Goal: Transaction & Acquisition: Book appointment/travel/reservation

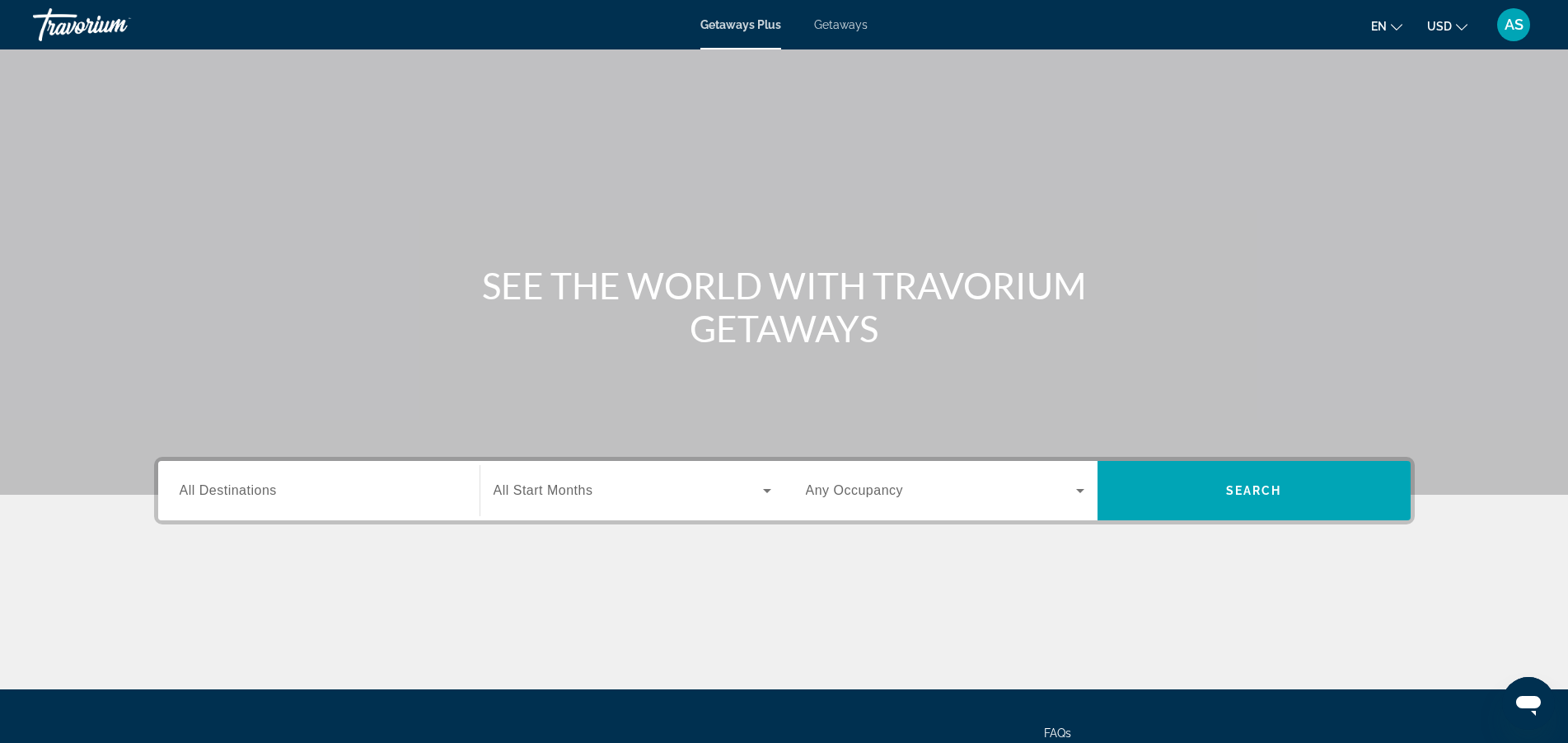
scroll to position [84, 0]
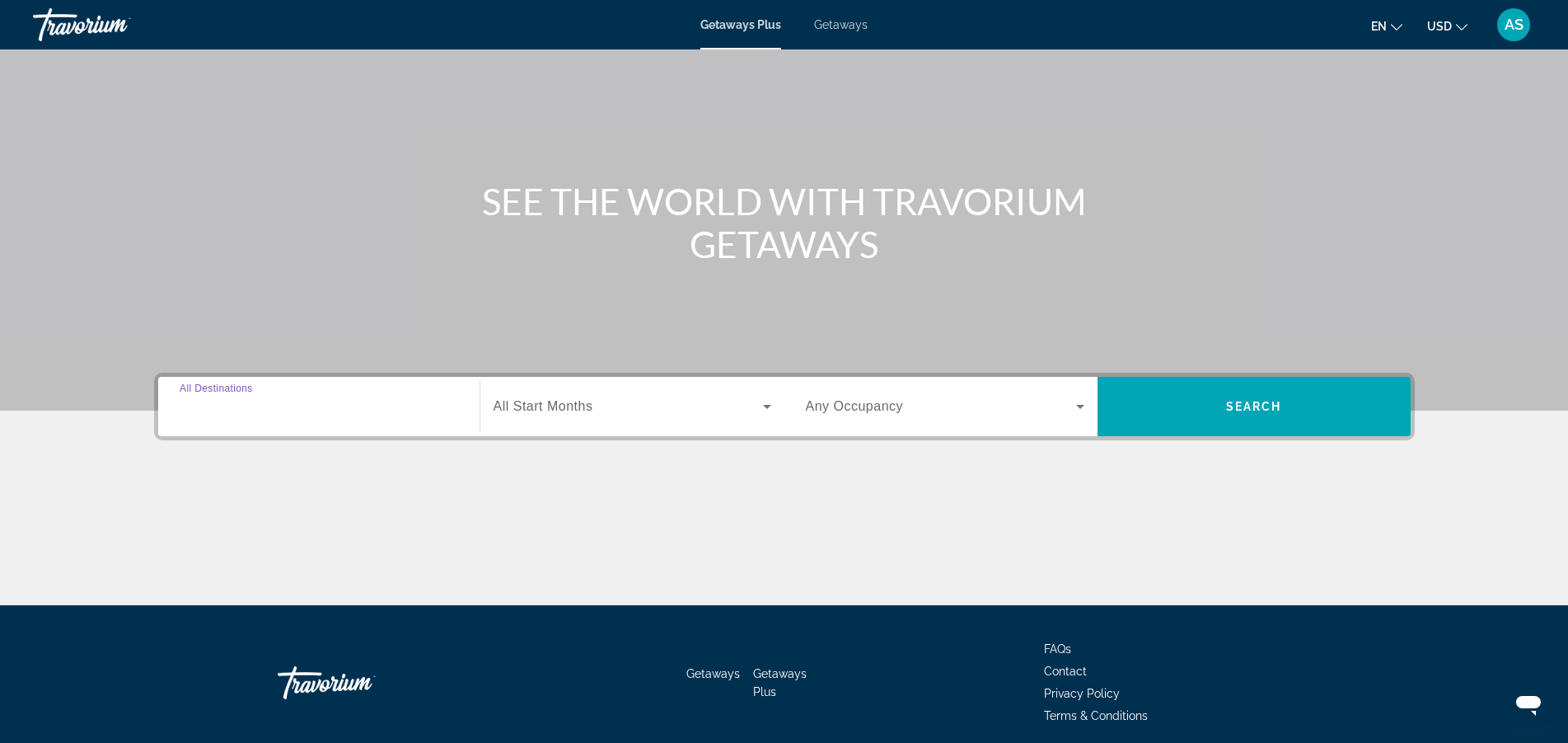
click at [303, 412] on input "Destination All Destinations" at bounding box center [319, 407] width 279 height 20
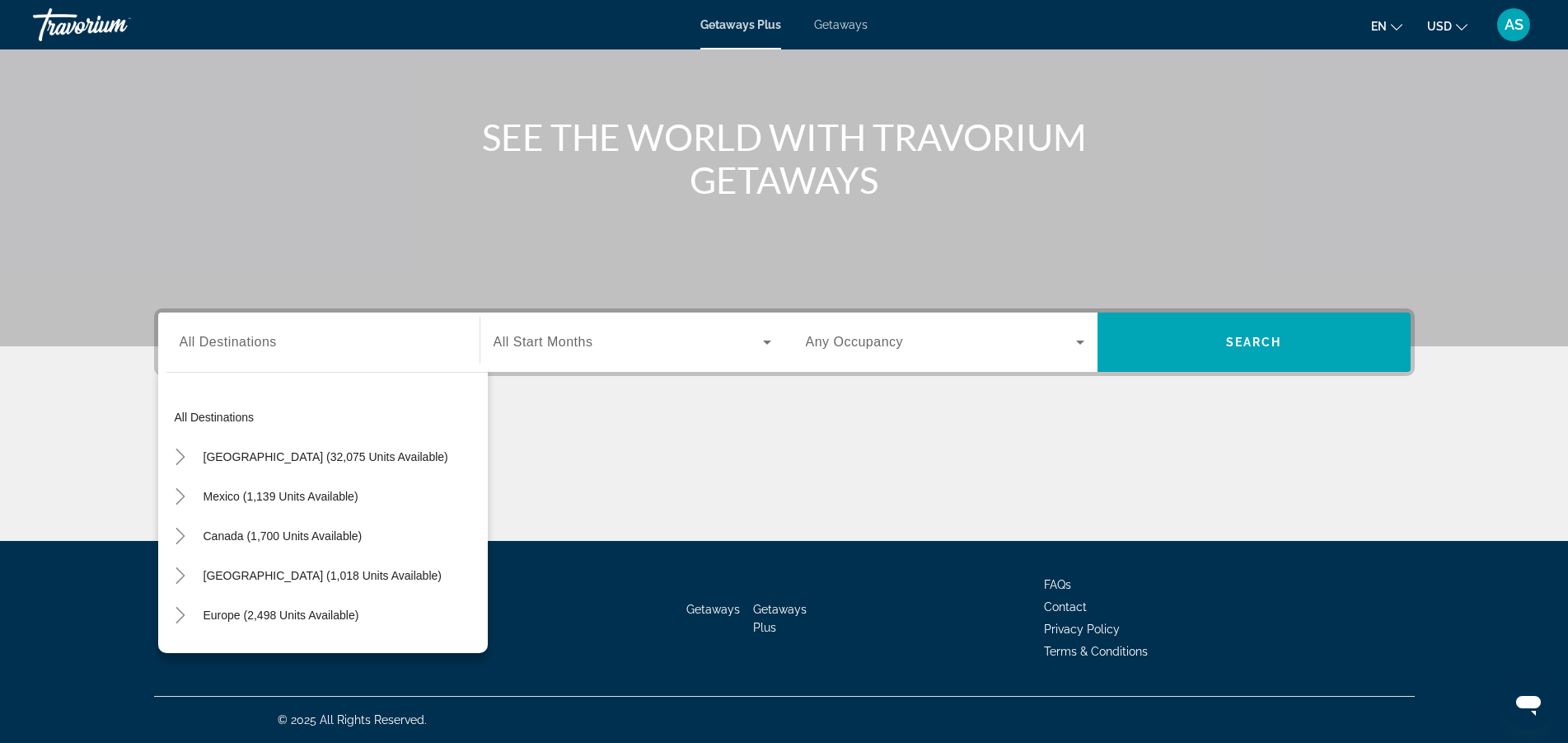
drag, startPoint x: 471, startPoint y: 463, endPoint x: 469, endPoint y: 545, distance: 82.0
click at [469, 554] on mat-tree "All destinations [GEOGRAPHIC_DATA] (32,075 units available) [GEOGRAPHIC_DATA] (…" at bounding box center [327, 655] width 321 height 515
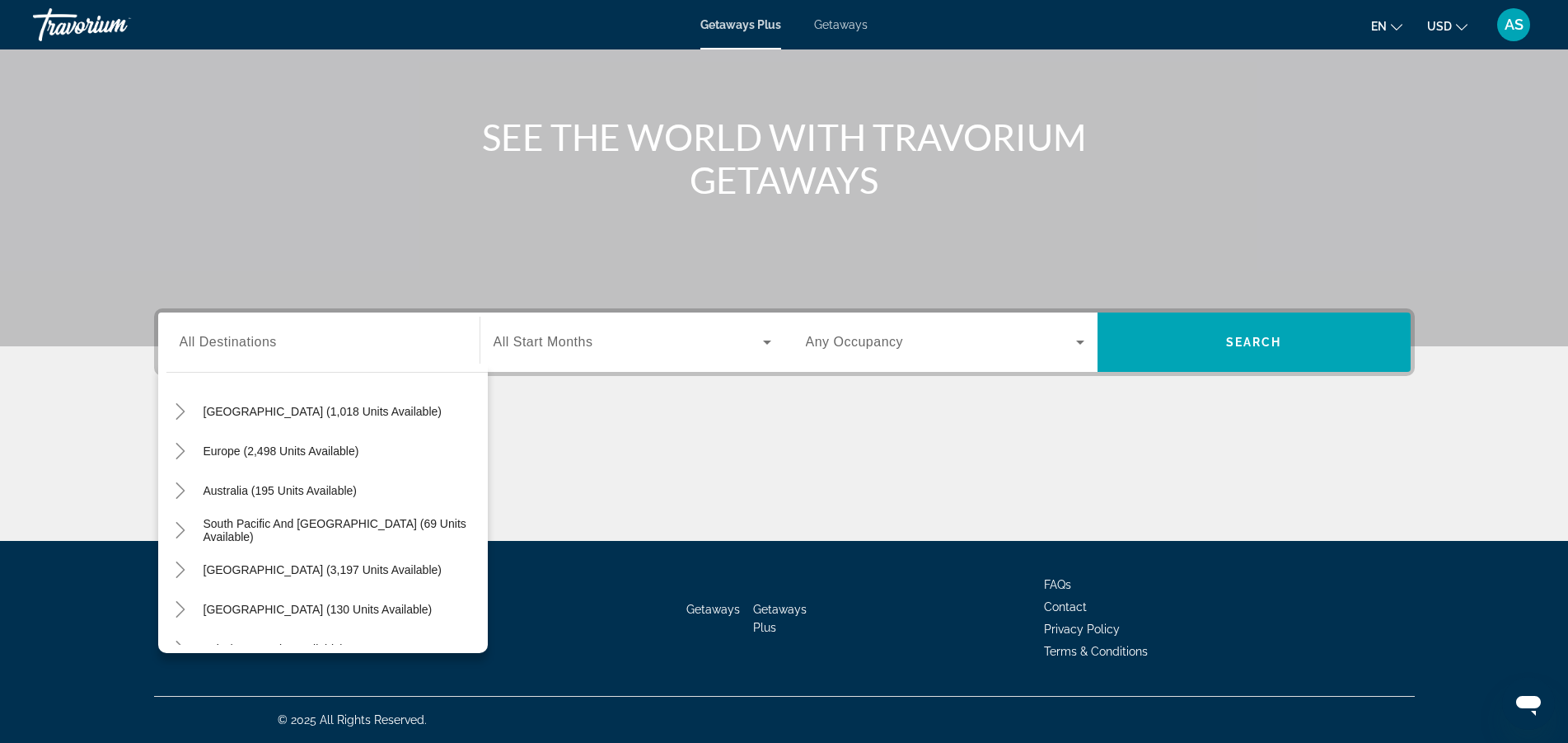
scroll to position [155, 0]
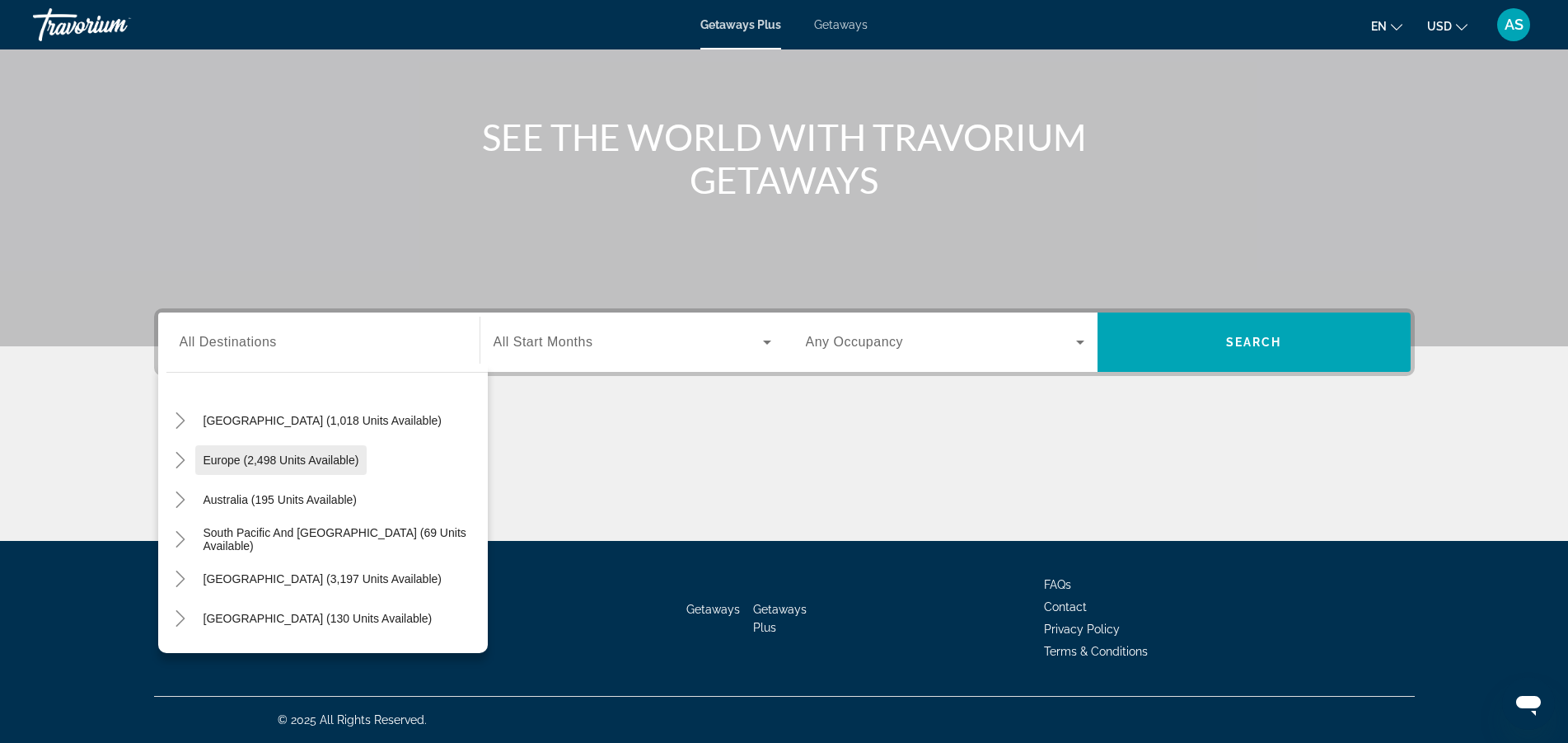
click at [327, 461] on span "Europe (2,498 units available)" at bounding box center [281, 459] width 156 height 13
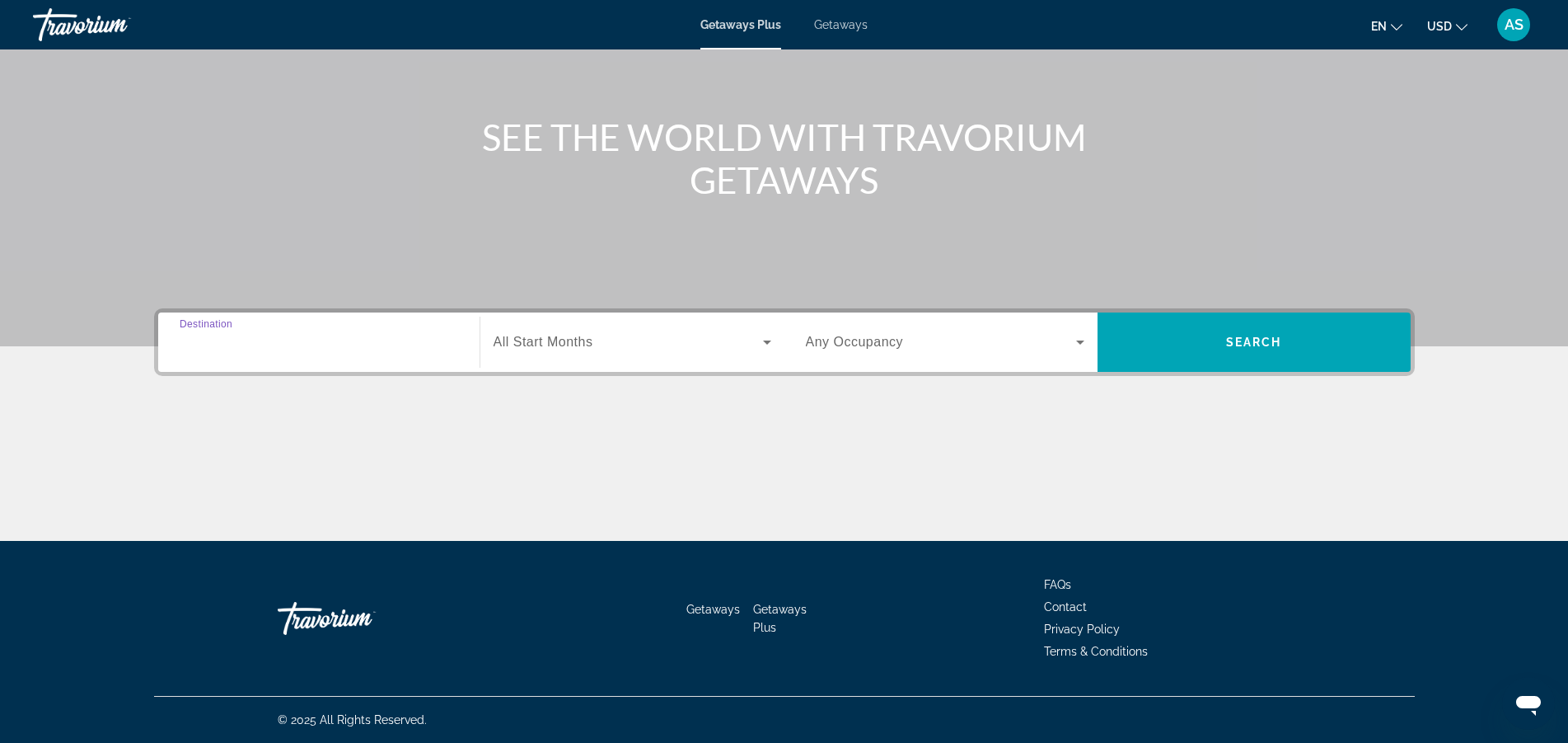
type input "**********"
click at [761, 341] on icon "Search widget" at bounding box center [766, 342] width 20 height 20
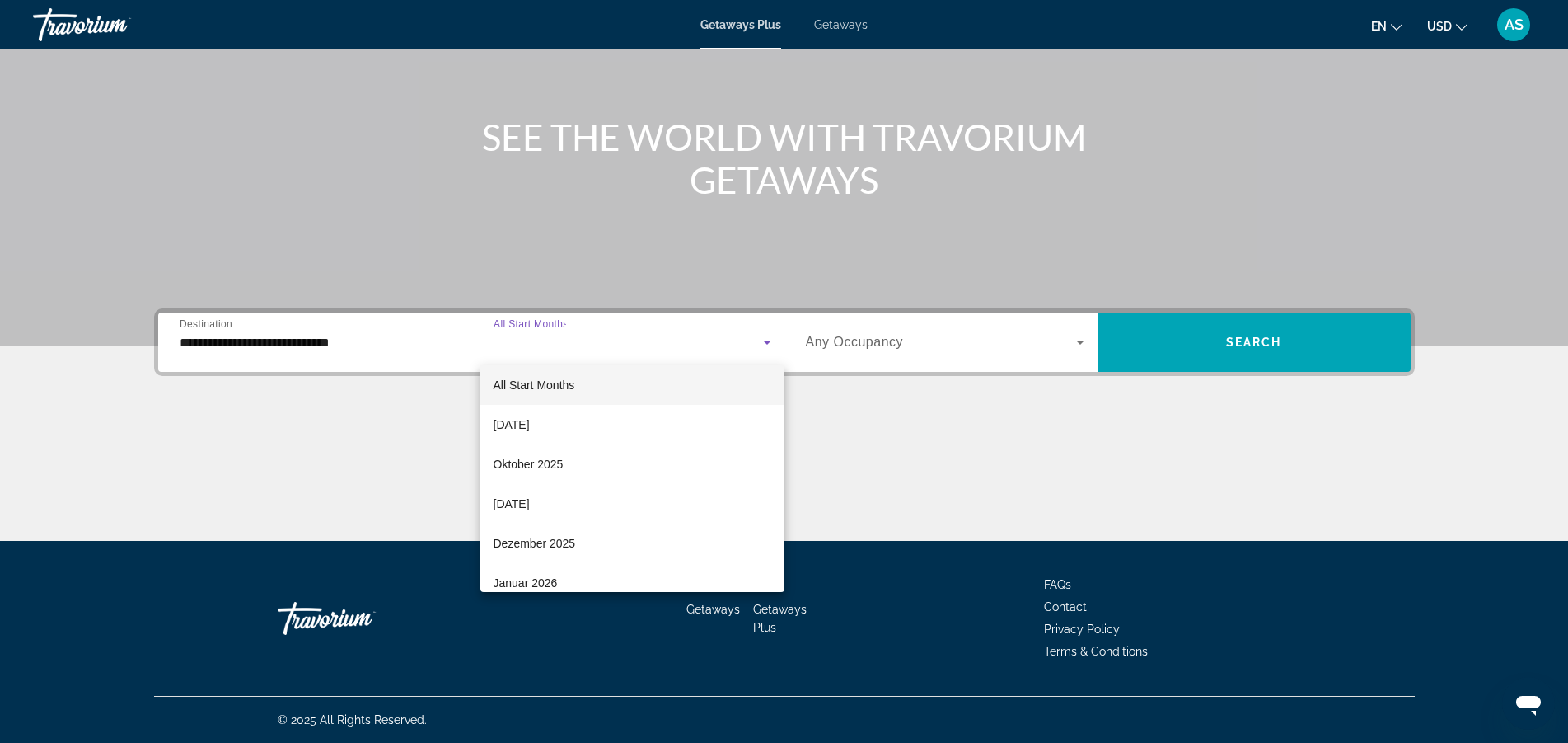
scroll to position [20, 0]
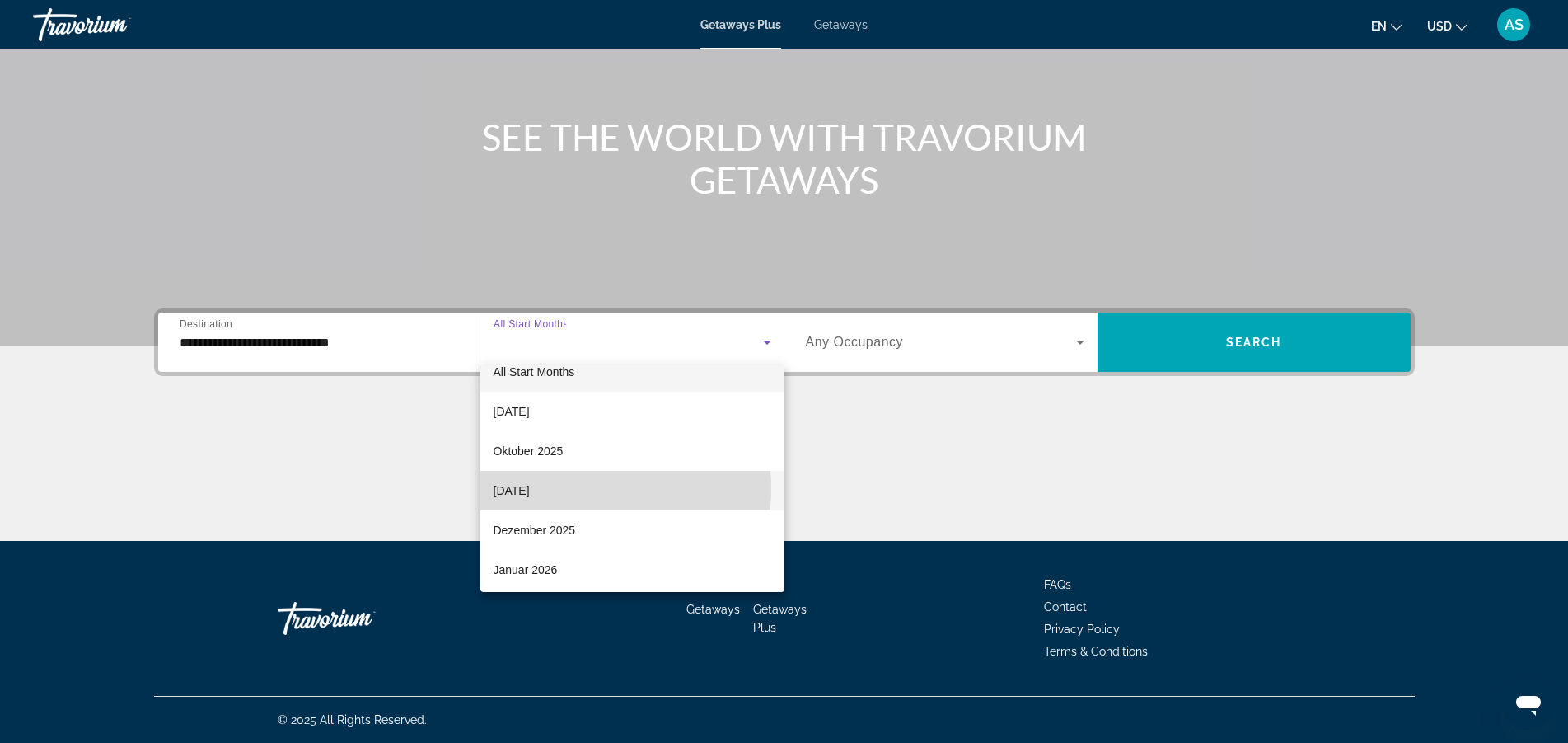
click at [530, 488] on span "[DATE]" at bounding box center [512, 490] width 36 height 20
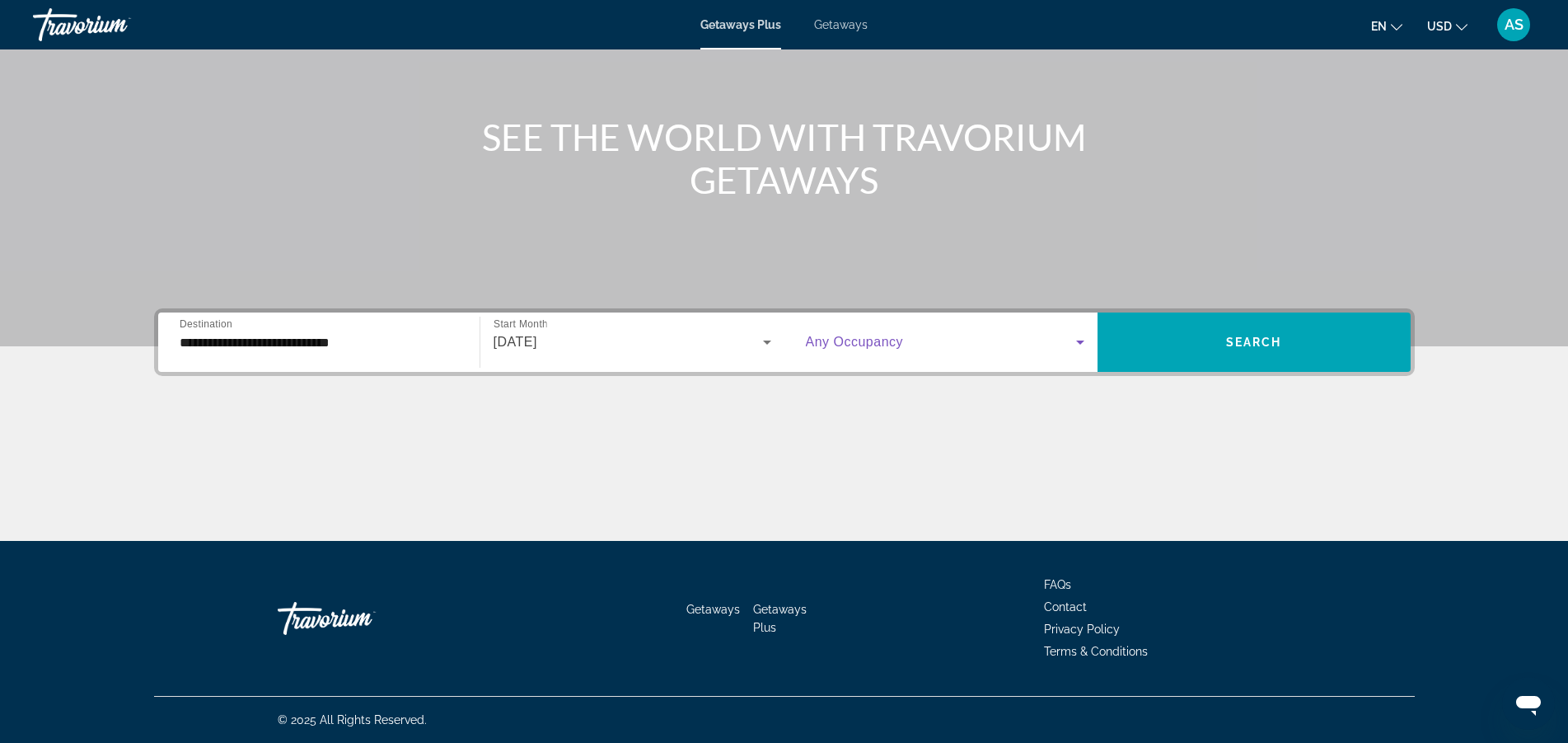
click at [1078, 342] on icon "Search widget" at bounding box center [1080, 342] width 9 height 4
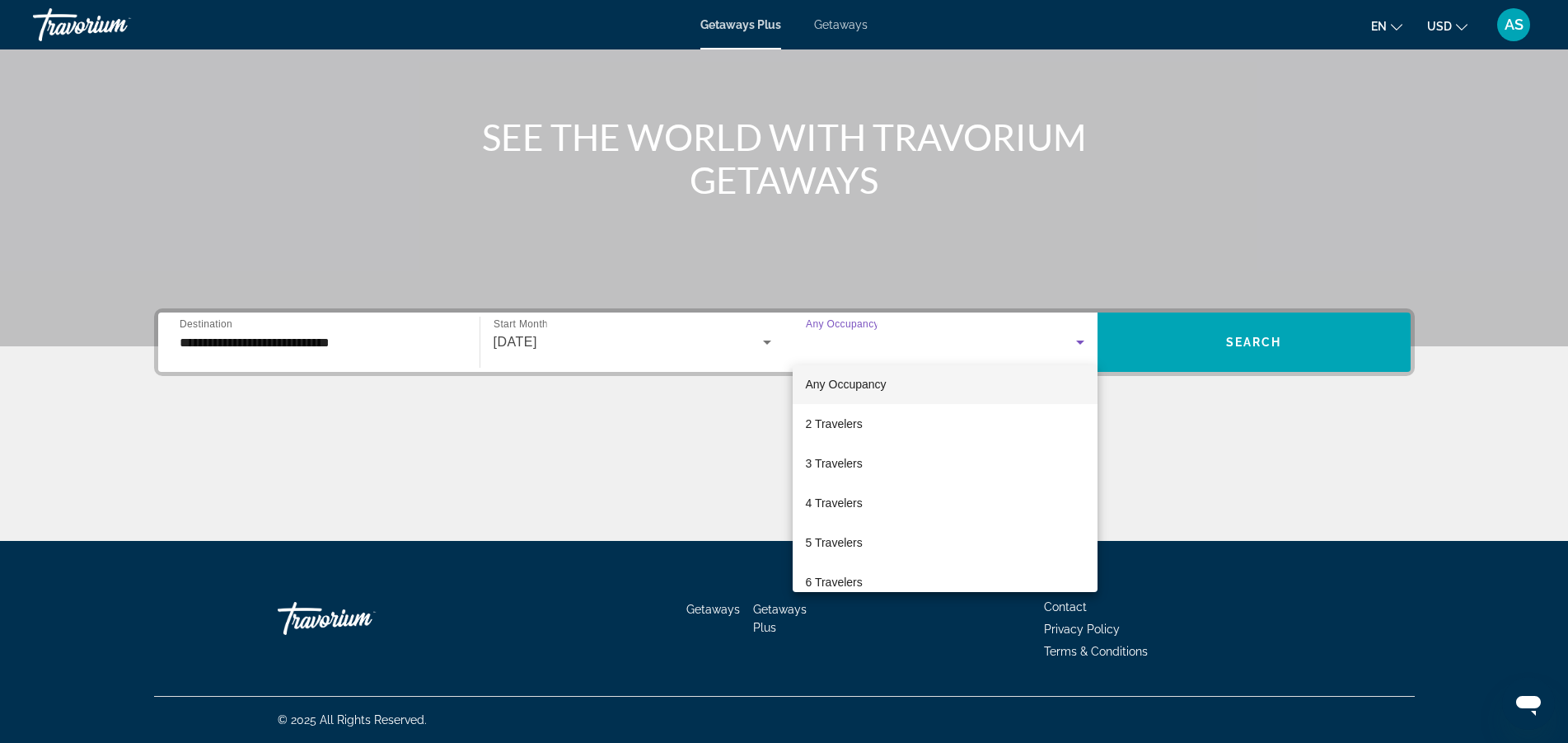
scroll to position [11, 0]
click at [843, 498] on span "4 Travelers" at bounding box center [834, 499] width 57 height 20
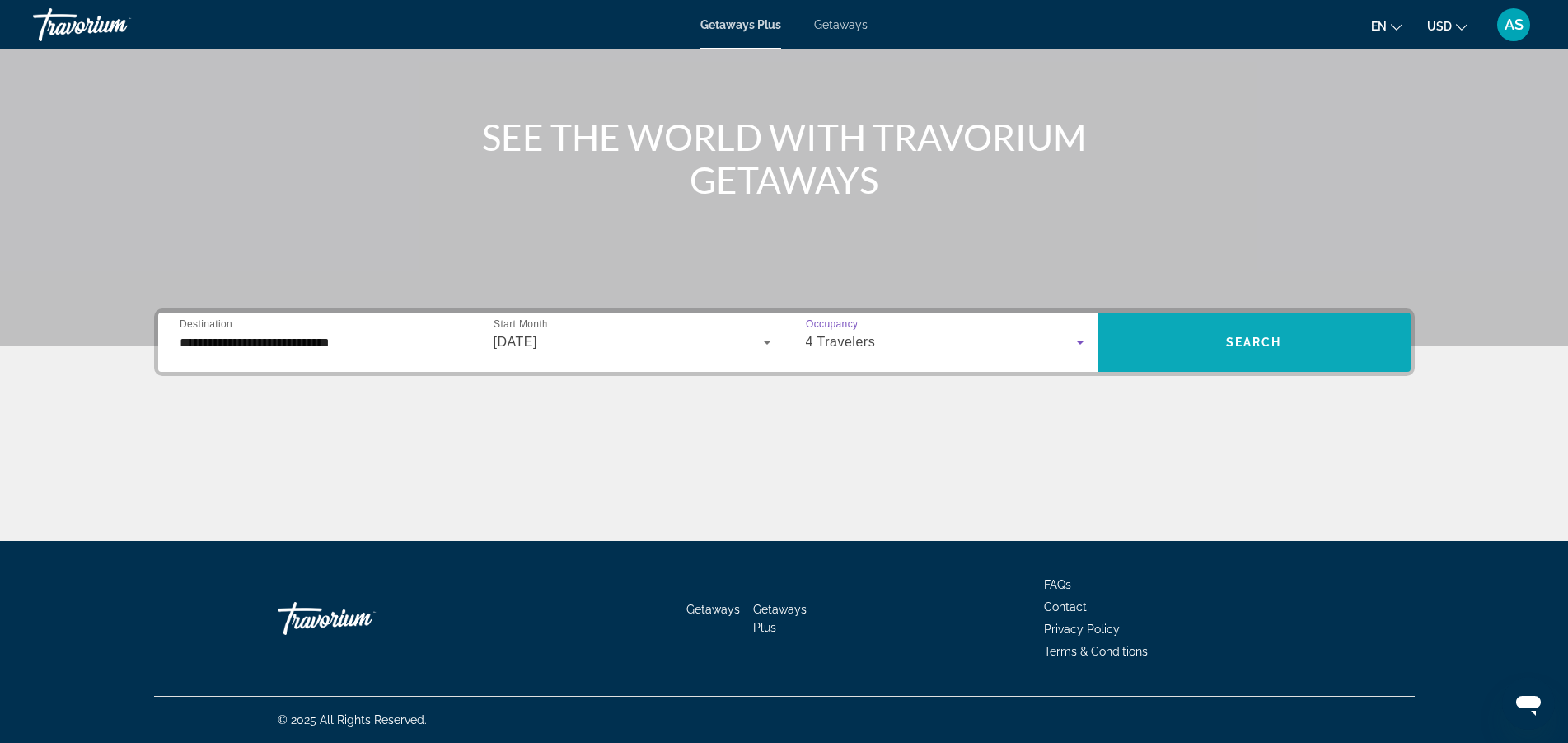
click at [1238, 339] on span "Search" at bounding box center [1254, 341] width 56 height 13
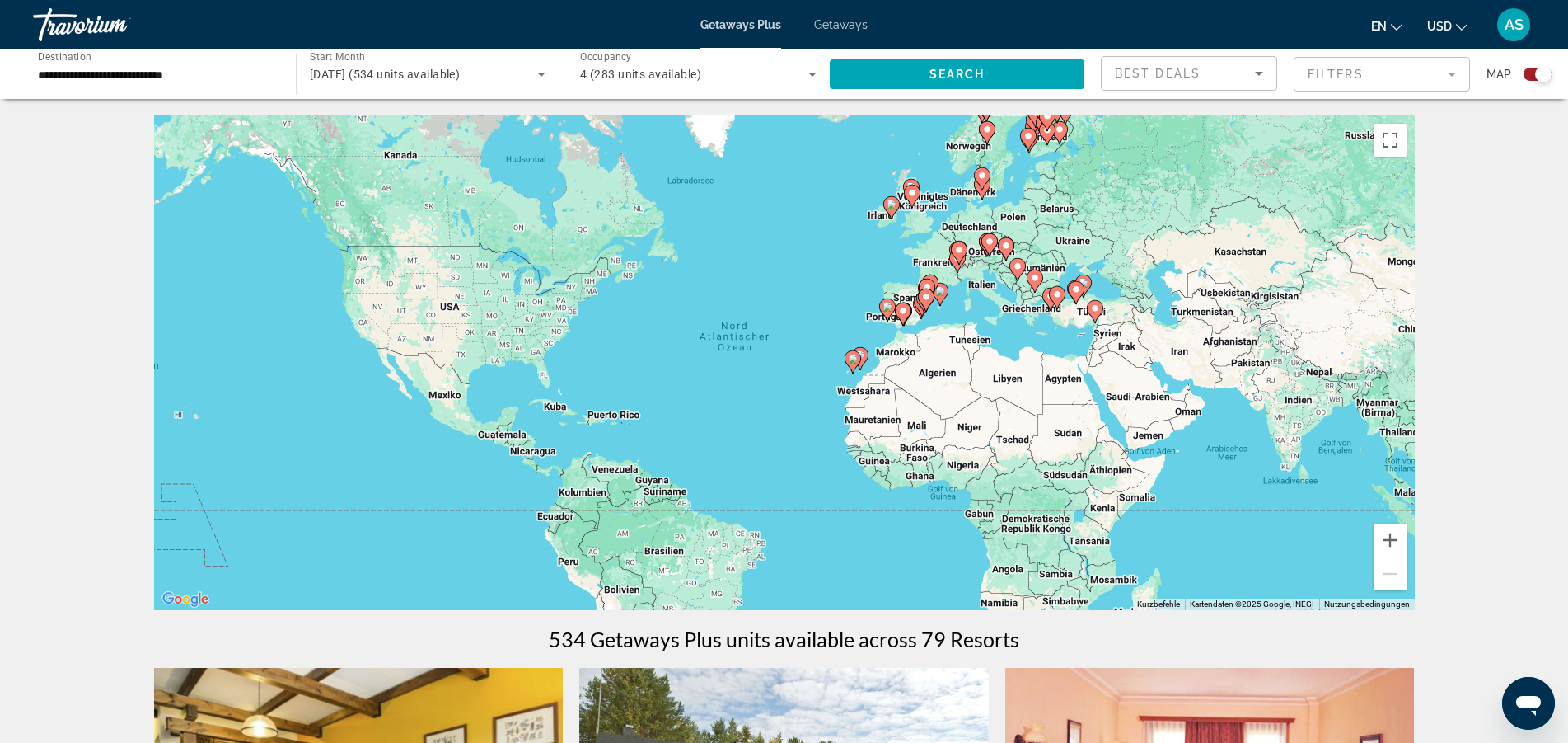
click at [1452, 71] on mat-form-field "Filters" at bounding box center [1382, 74] width 176 height 35
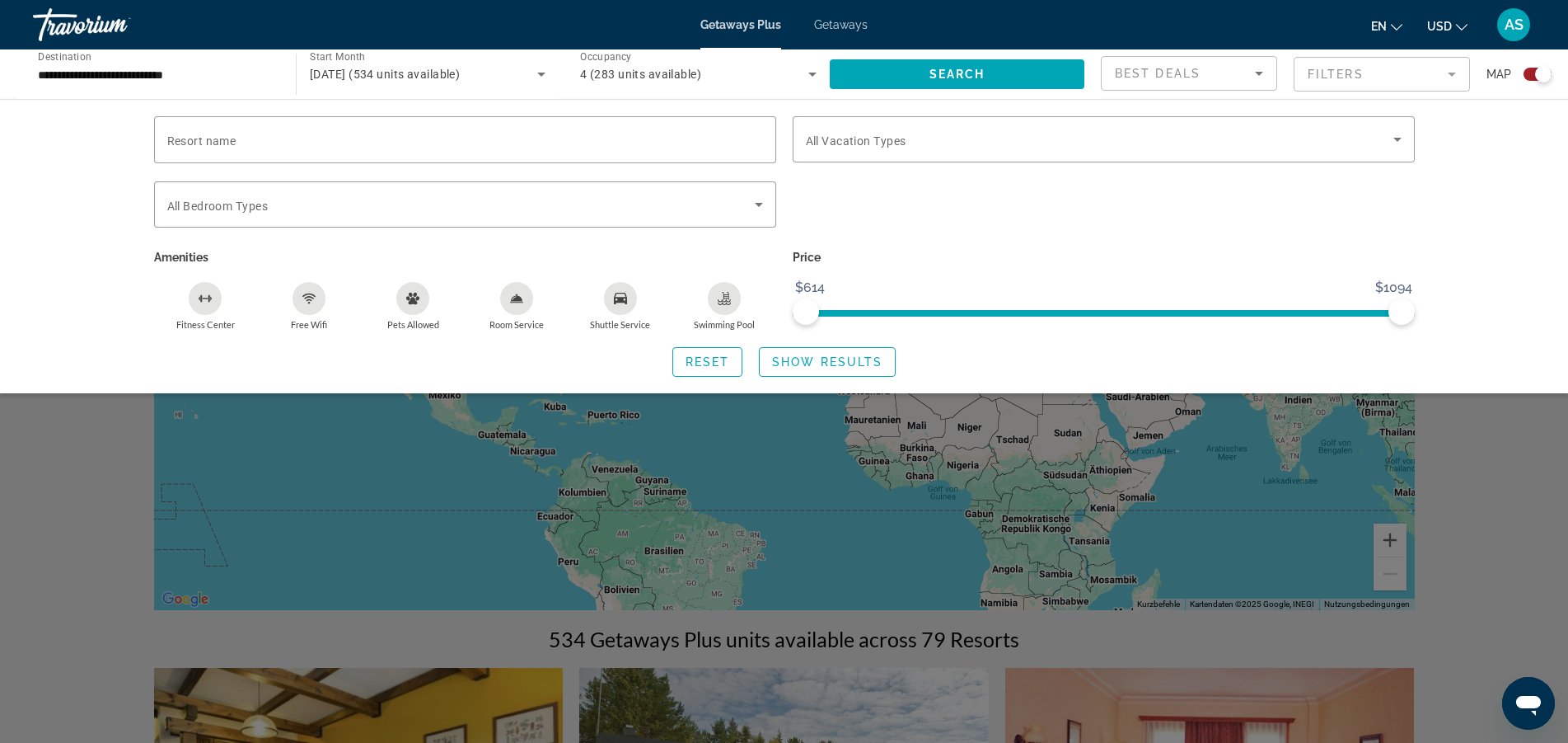
click at [1452, 71] on mat-form-field "Filters" at bounding box center [1382, 74] width 176 height 35
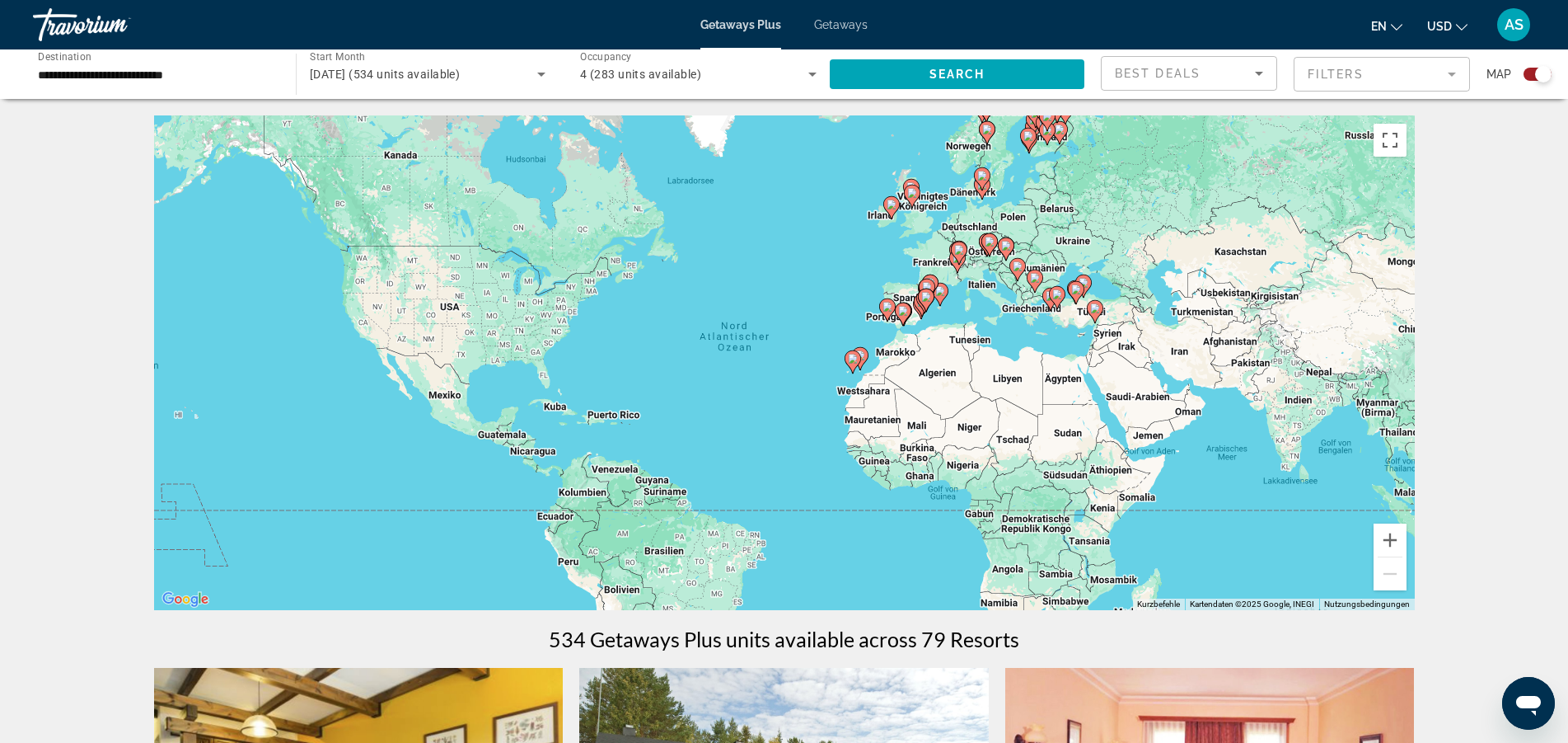
click at [991, 244] on image "Main content" at bounding box center [990, 242] width 10 height 10
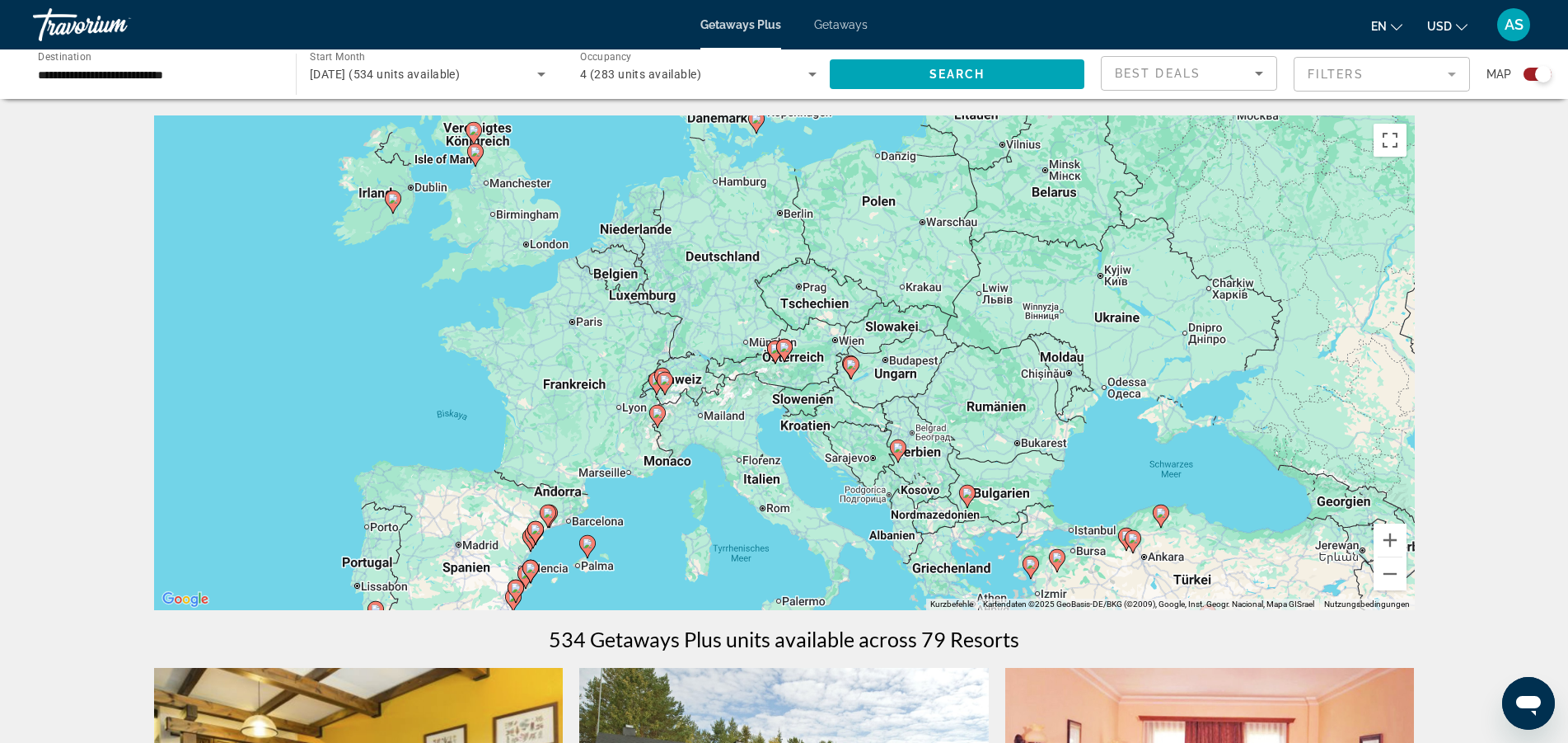
click at [780, 347] on image "Main content" at bounding box center [784, 347] width 10 height 10
type input "**********"
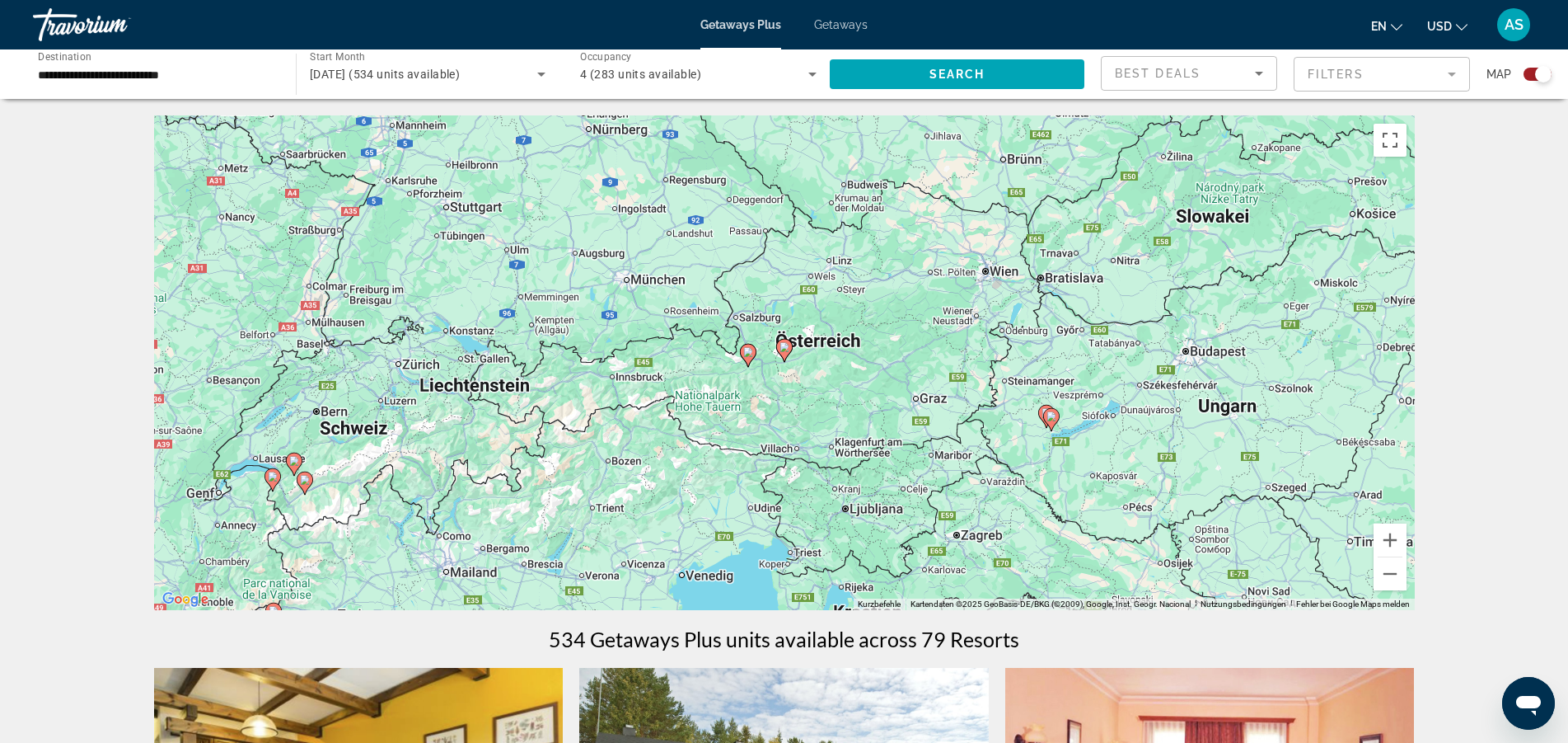
click at [782, 347] on image "Main content" at bounding box center [784, 347] width 10 height 10
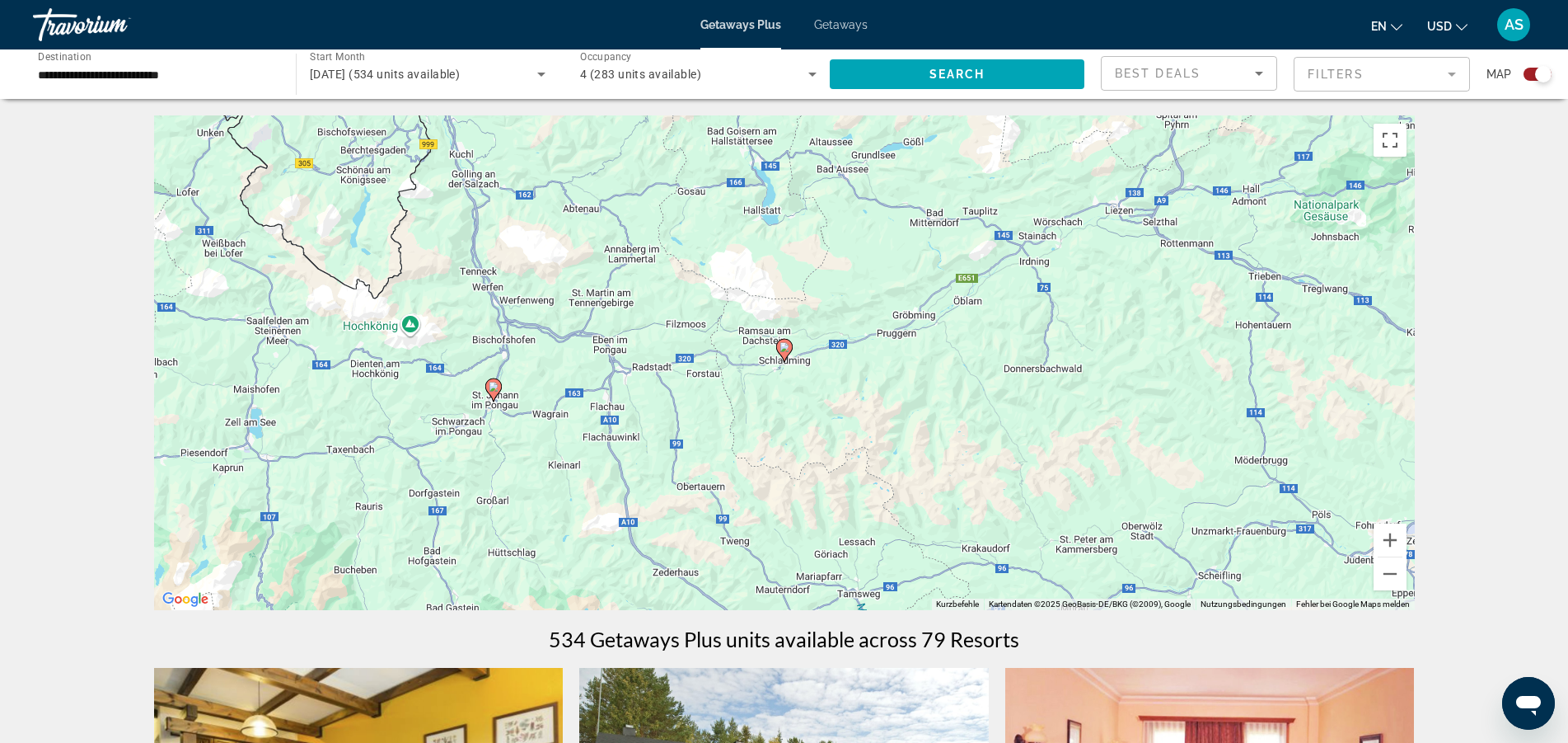
click at [1254, 76] on icon "Sort by" at bounding box center [1259, 73] width 20 height 20
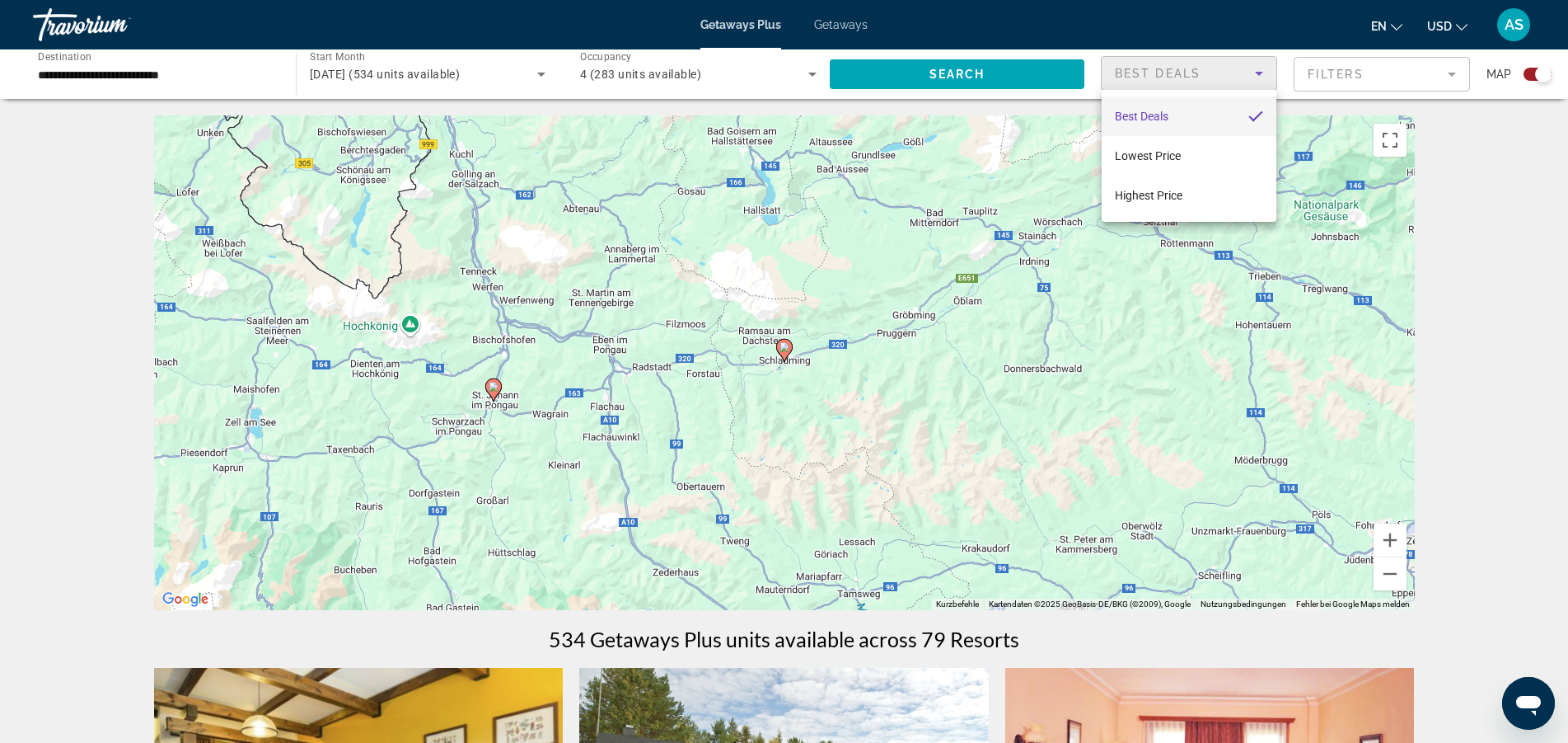
click at [1460, 168] on div at bounding box center [784, 371] width 1568 height 743
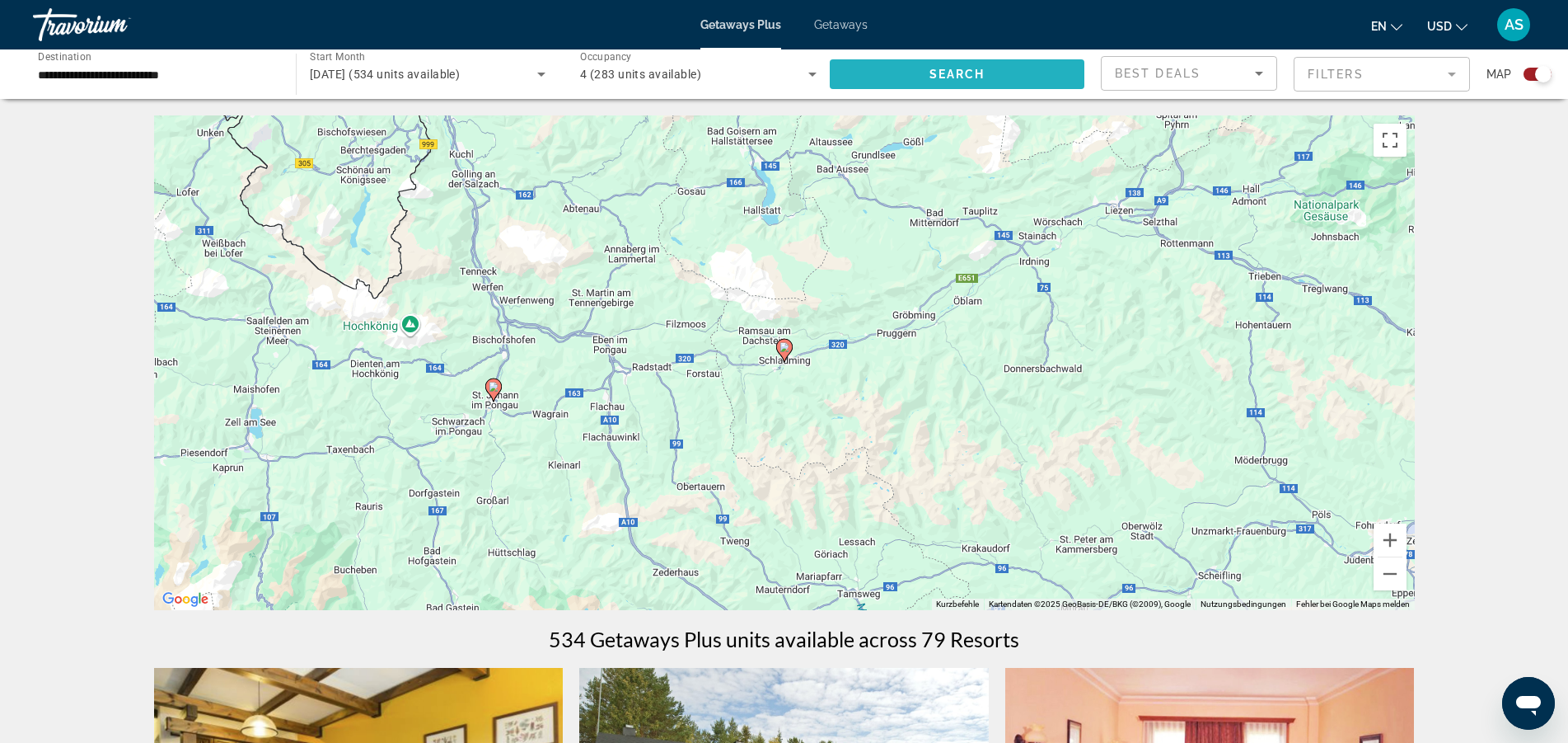
click at [970, 68] on span "Search" at bounding box center [958, 74] width 56 height 13
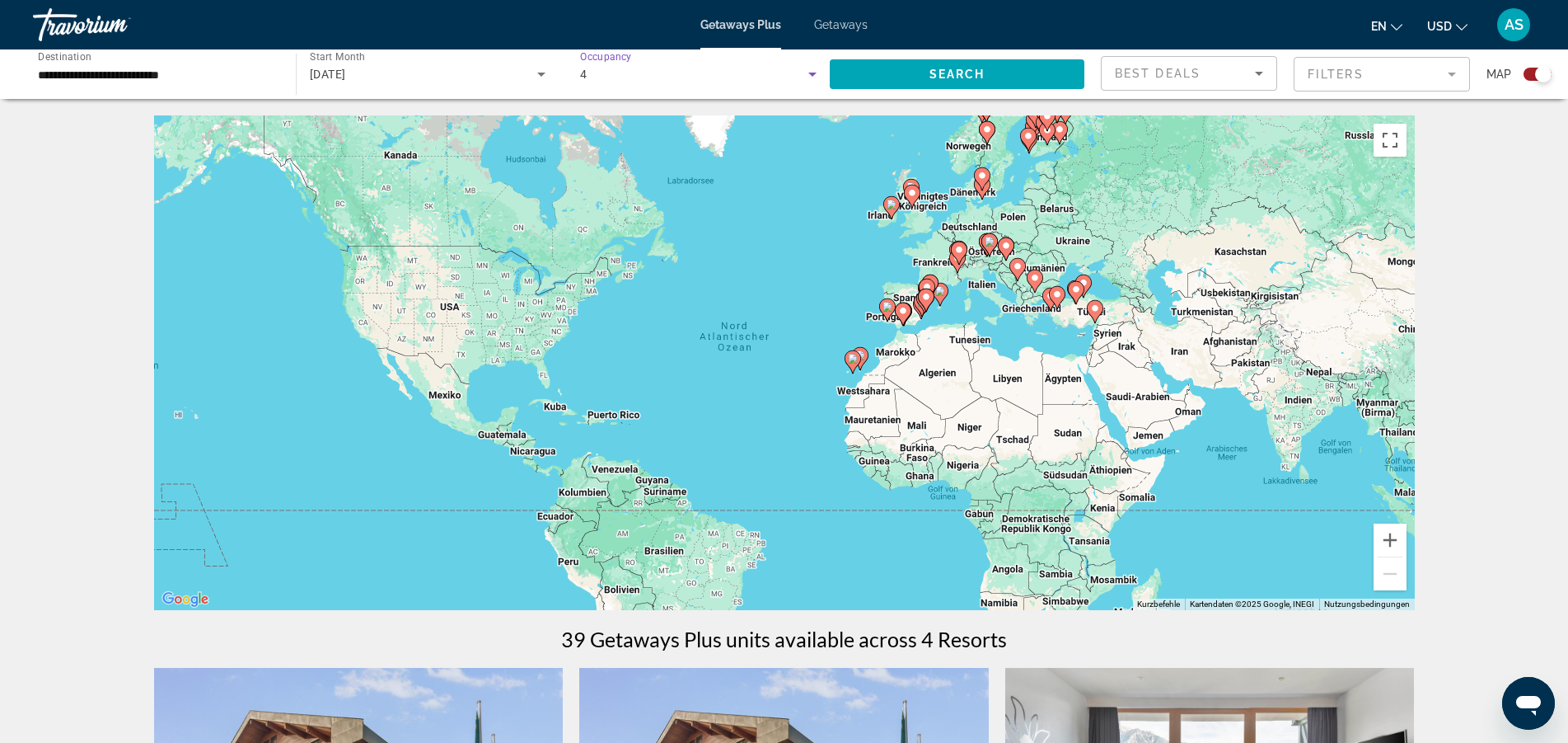
click at [814, 74] on icon "Search widget" at bounding box center [813, 74] width 9 height 4
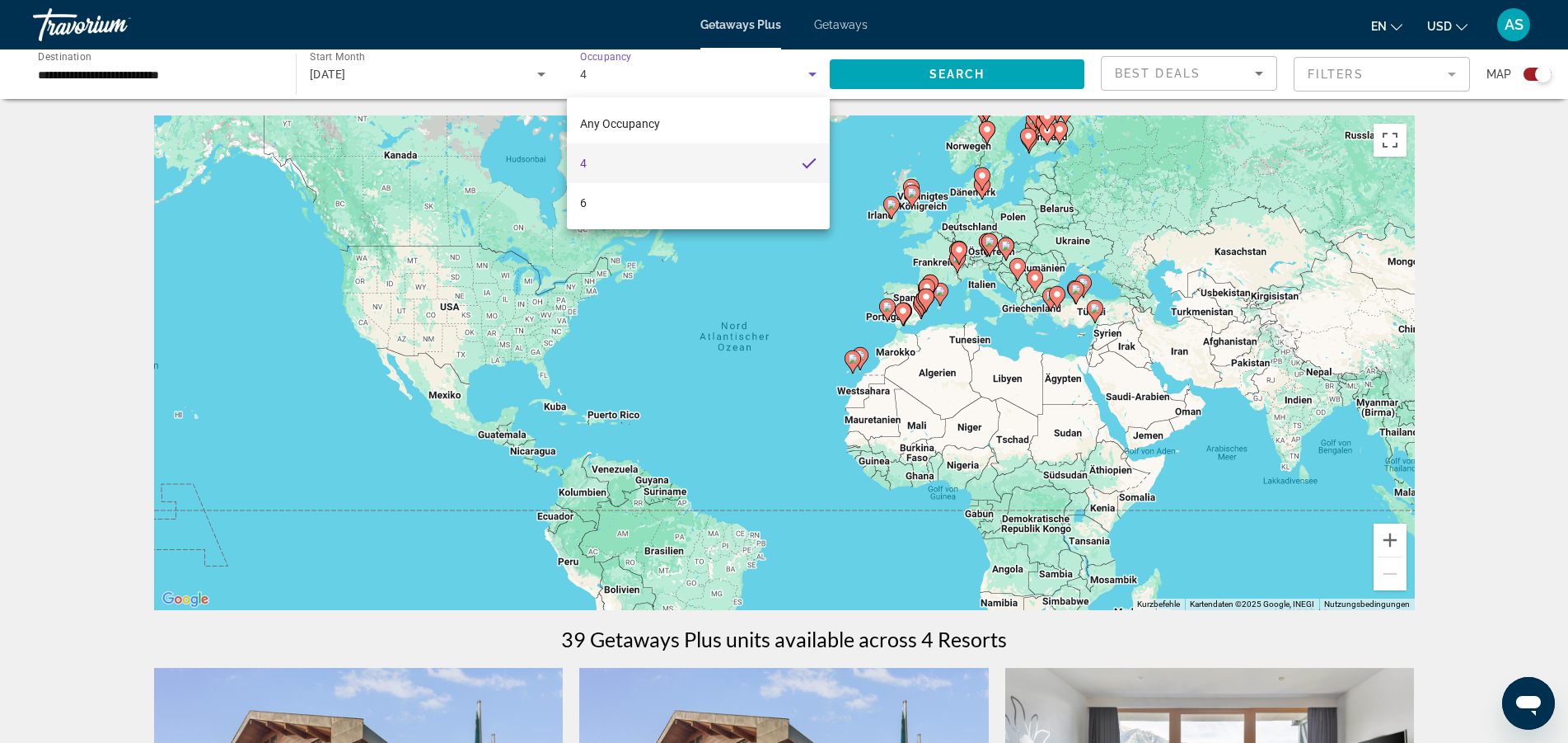
click at [1047, 103] on div at bounding box center [784, 371] width 1568 height 743
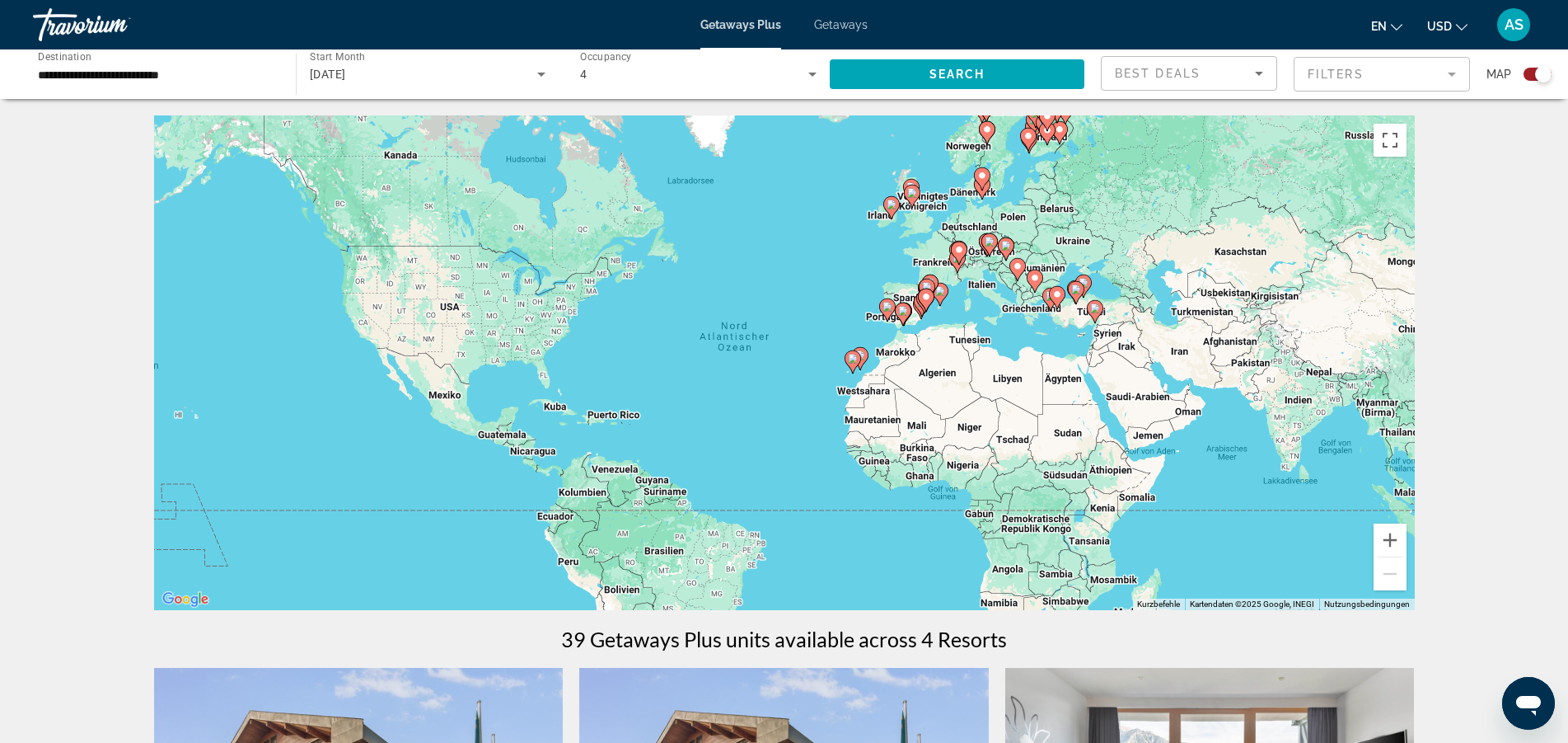
click at [1257, 73] on icon "Sort by" at bounding box center [1260, 74] width 9 height 4
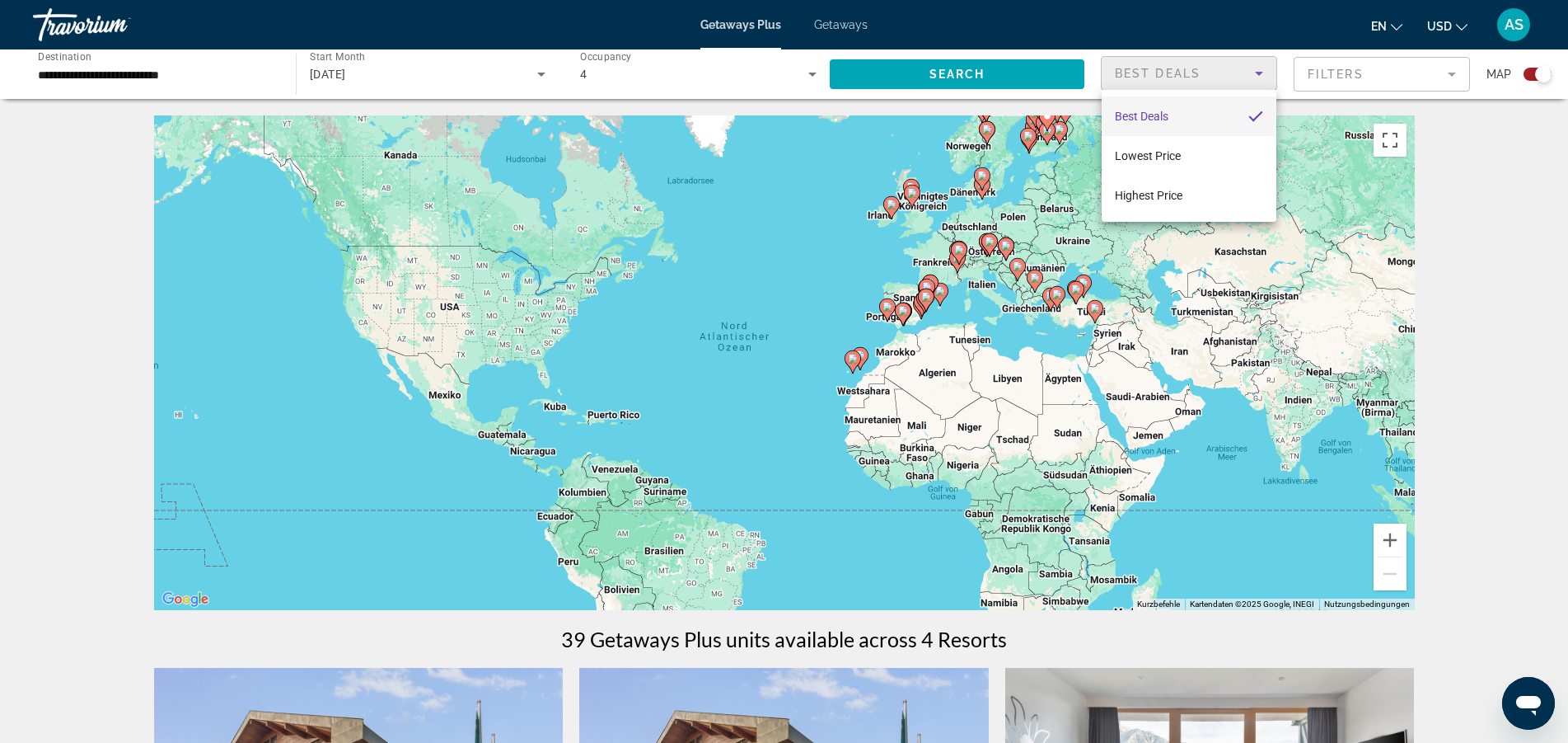
click at [1398, 74] on div at bounding box center [784, 371] width 1568 height 743
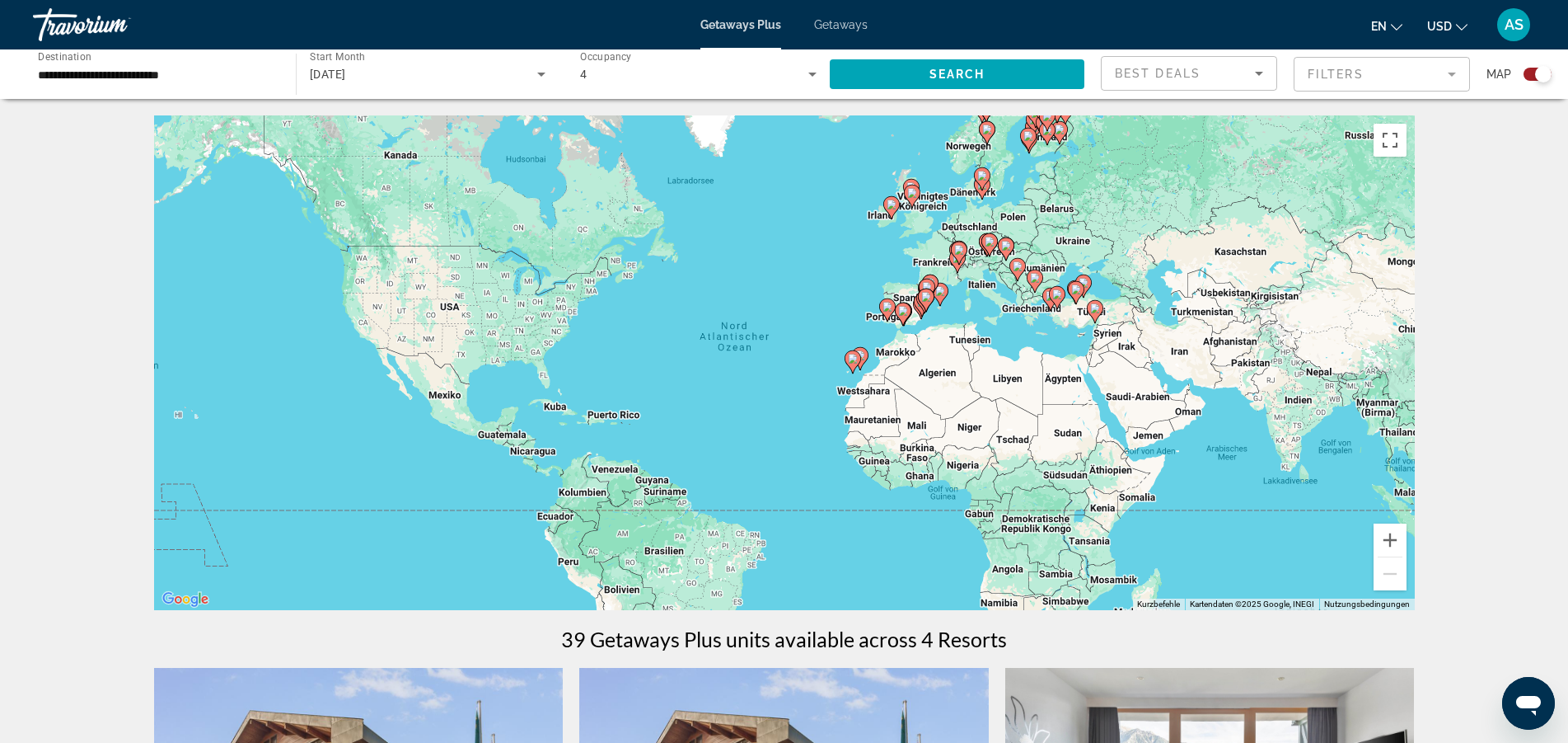
click at [1445, 73] on mat-form-field "Filters" at bounding box center [1382, 74] width 176 height 35
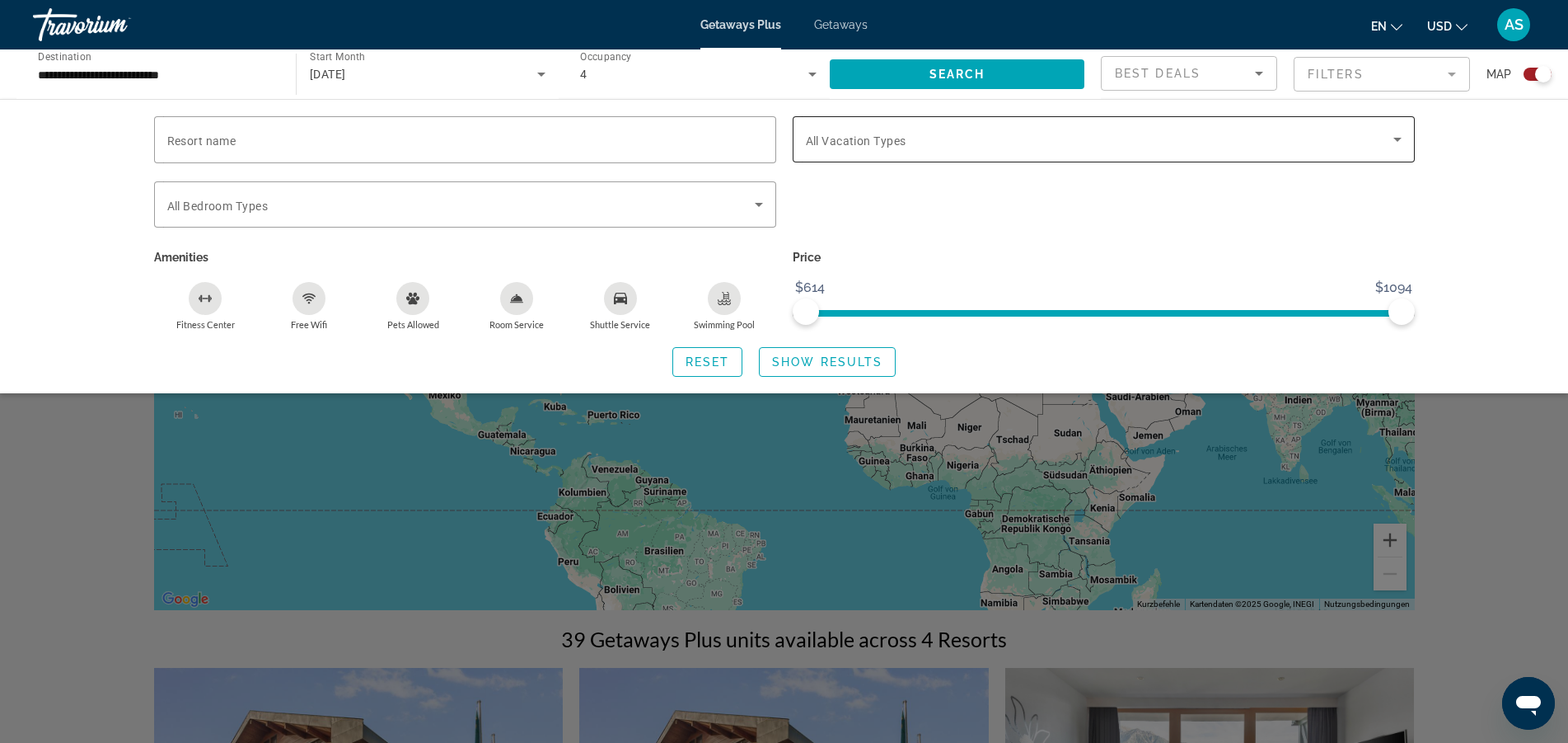
click at [1388, 133] on icon "Search widget" at bounding box center [1397, 139] width 20 height 20
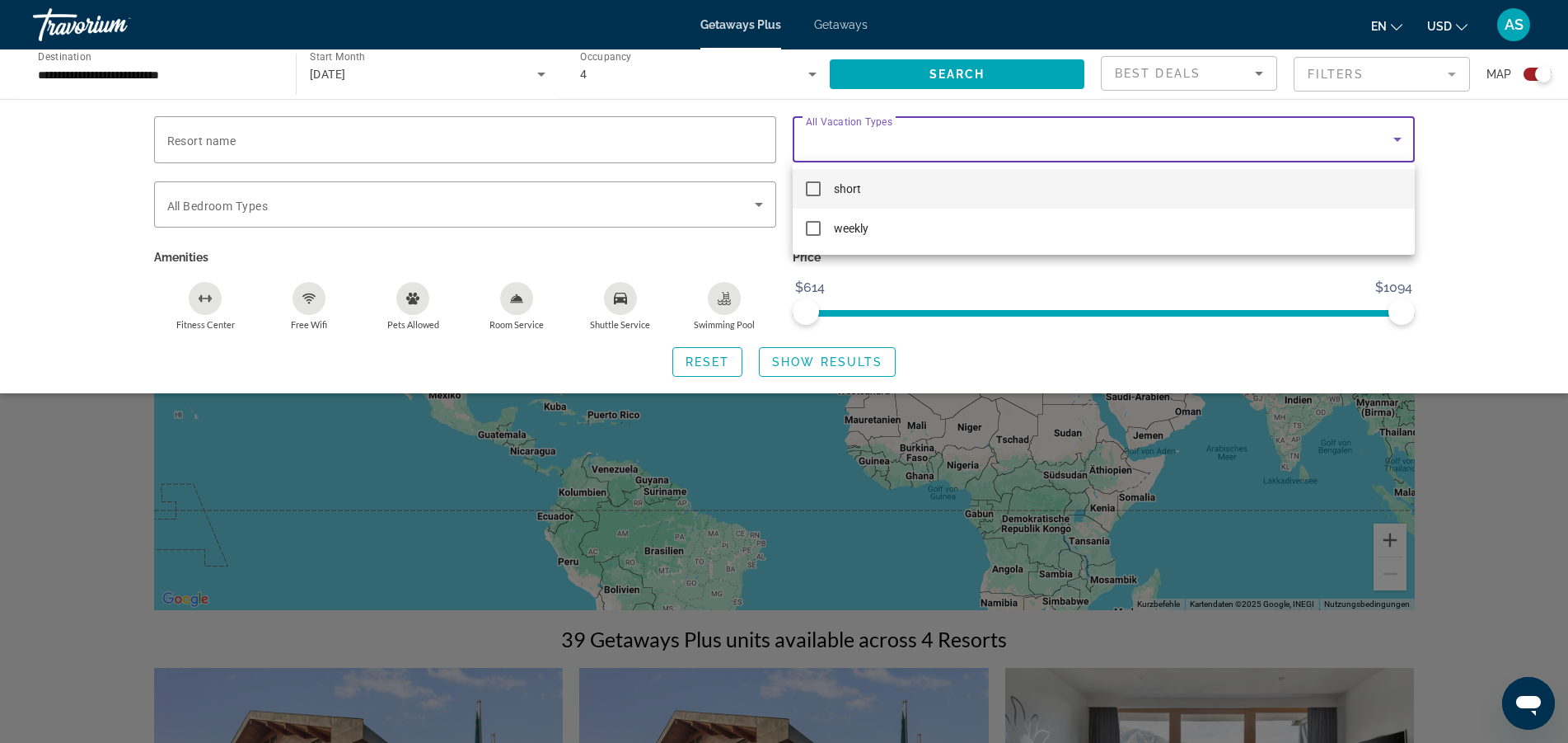
click at [1497, 164] on div at bounding box center [784, 371] width 1568 height 743
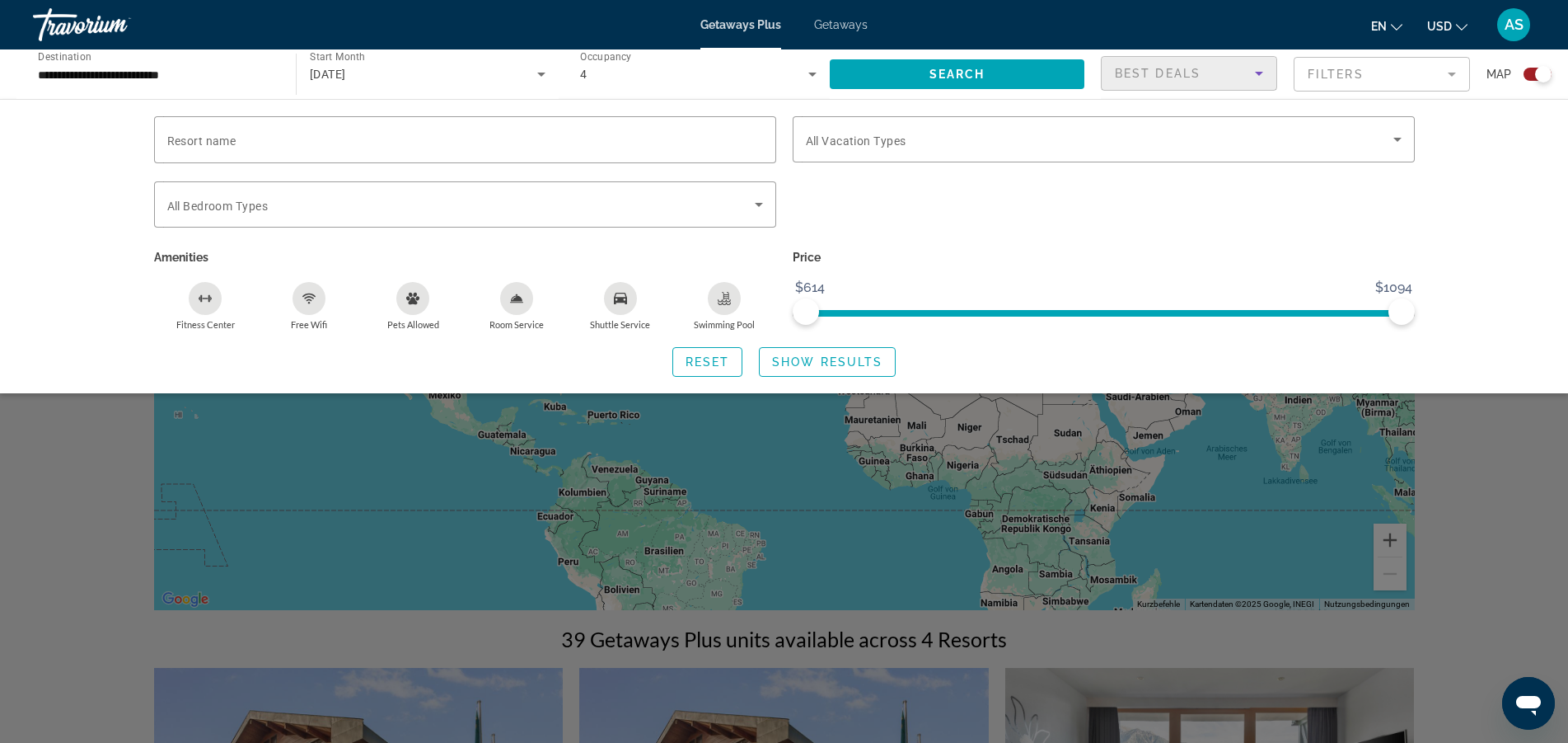
click at [1256, 70] on icon "Sort by" at bounding box center [1259, 73] width 20 height 20
click at [1189, 150] on mat-option "Lowest Price" at bounding box center [1189, 156] width 174 height 39
click at [1466, 177] on div "Resort name Vacation Types All Vacation Types Bedroom Types All Bedroom Types A…" at bounding box center [784, 246] width 1568 height 294
click at [836, 362] on span "Show Results" at bounding box center [827, 362] width 110 height 13
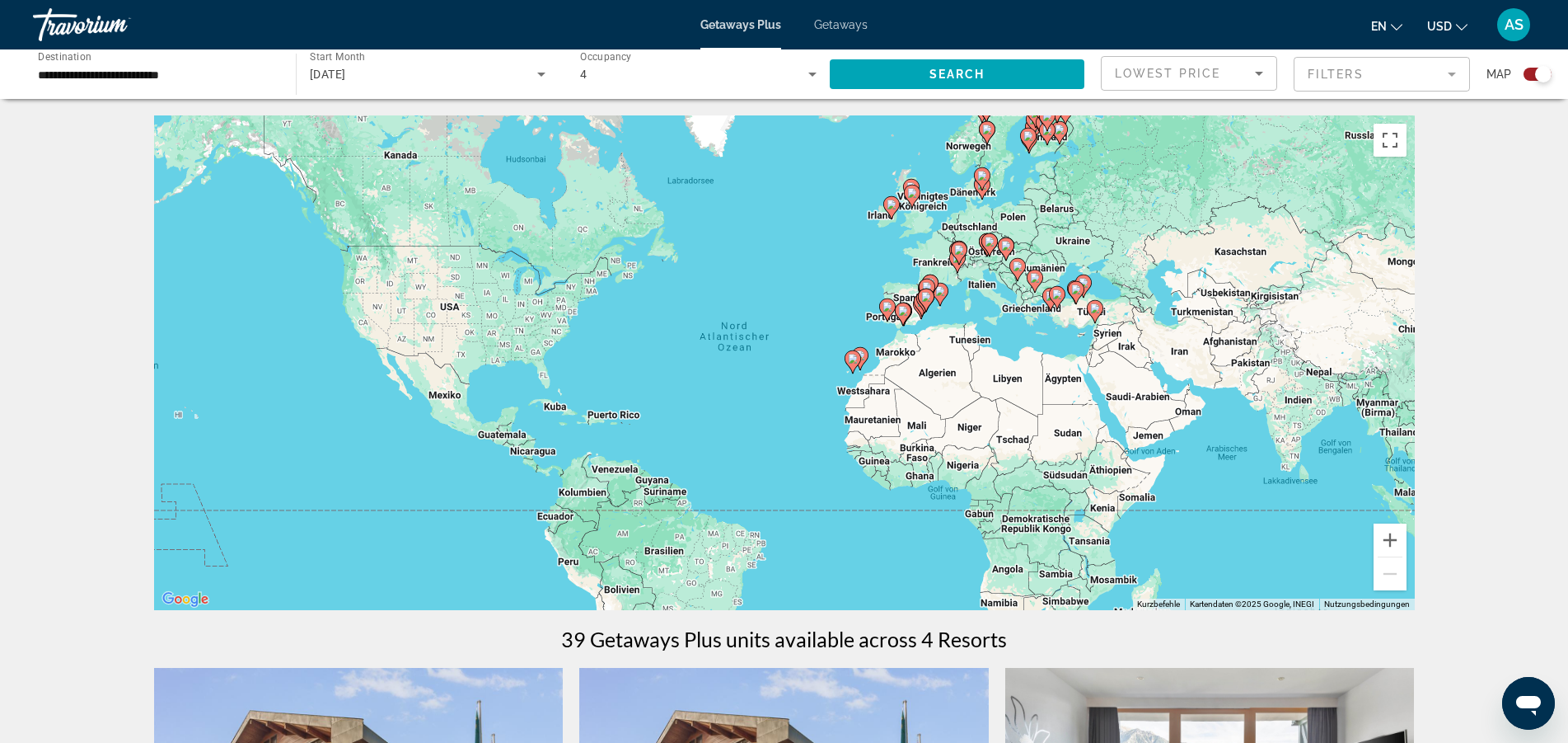
click at [1518, 33] on span "AS" at bounding box center [1514, 24] width 19 height 16
